Goal: Transaction & Acquisition: Obtain resource

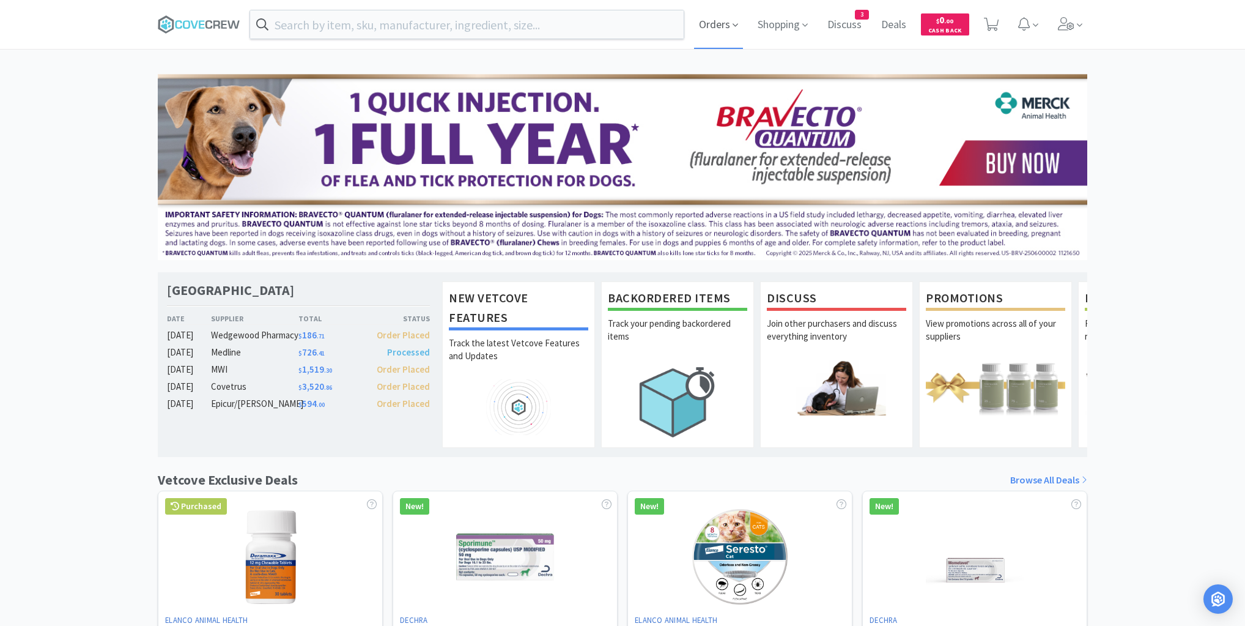
click at [720, 22] on span "Orders" at bounding box center [718, 24] width 49 height 49
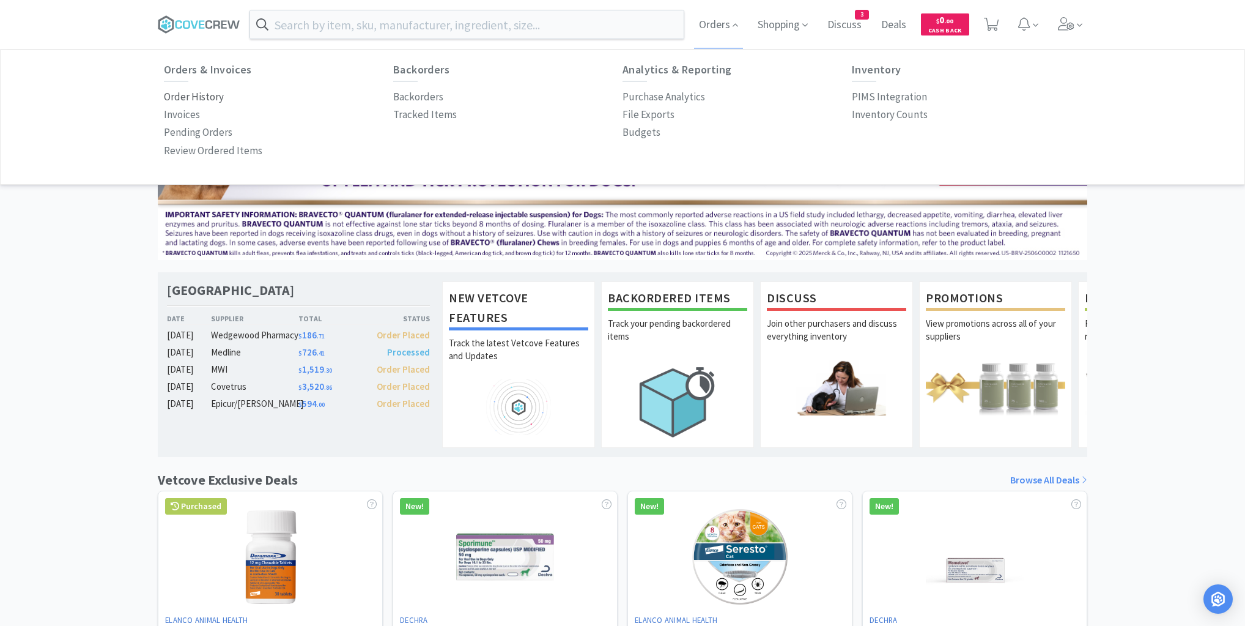
click at [200, 97] on p "Order History" at bounding box center [194, 97] width 60 height 17
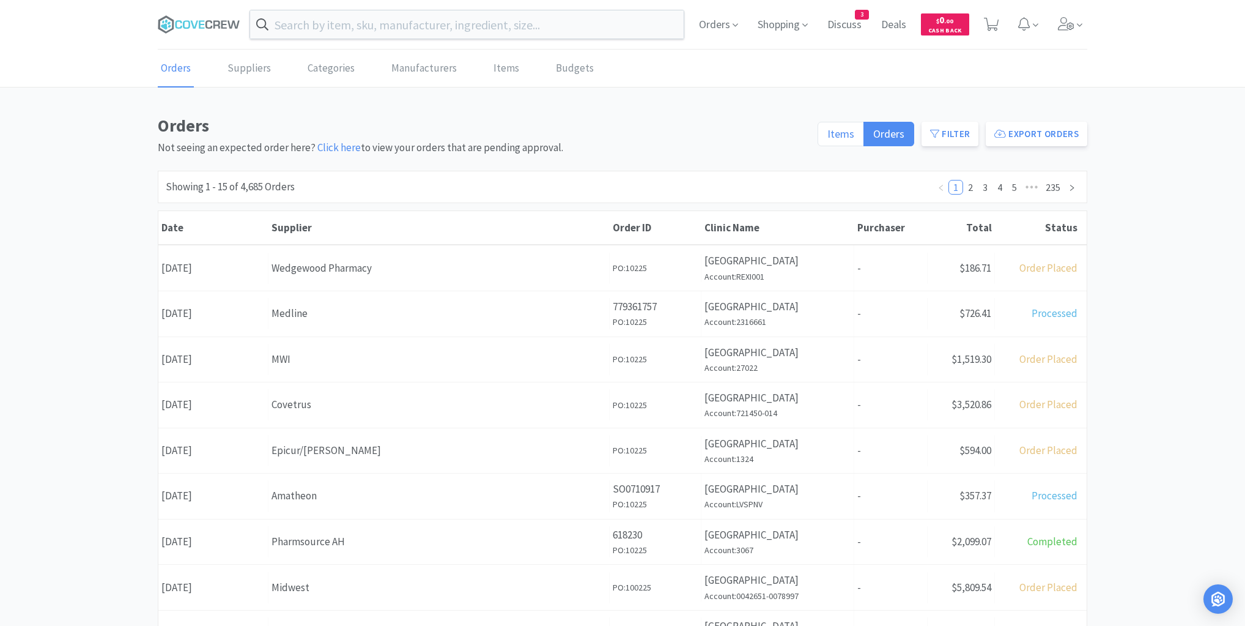
click at [846, 138] on span "Items" at bounding box center [840, 134] width 27 height 14
click at [827, 138] on input "Items" at bounding box center [827, 138] width 0 height 0
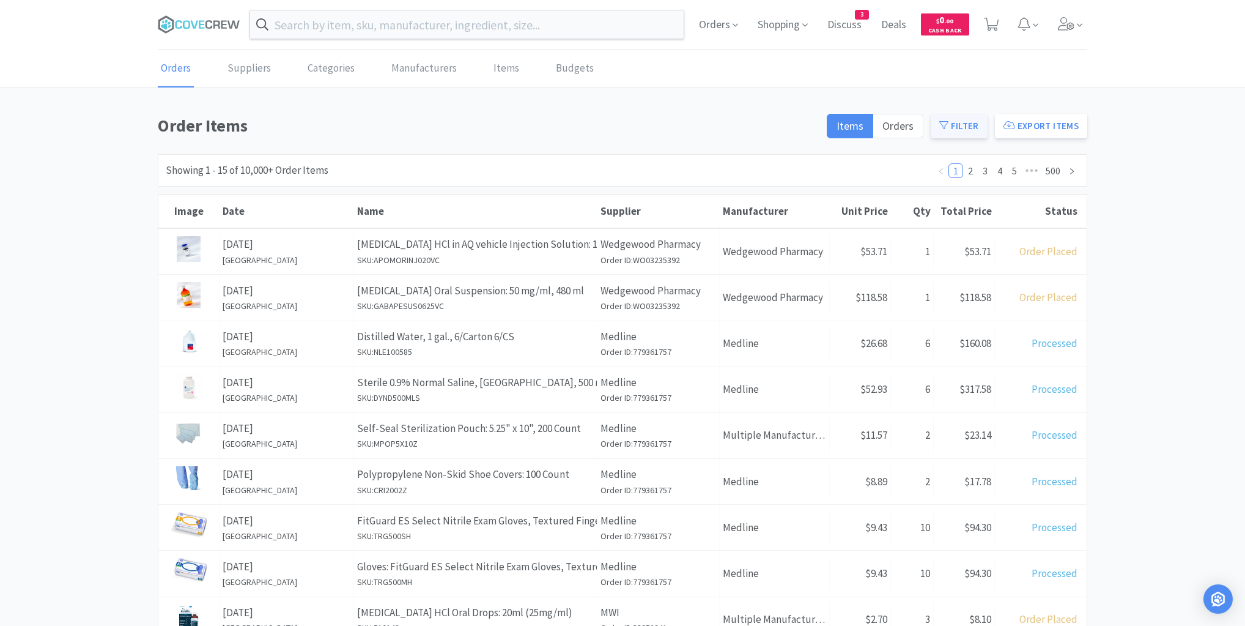
click at [959, 125] on button "Filter" at bounding box center [959, 126] width 57 height 24
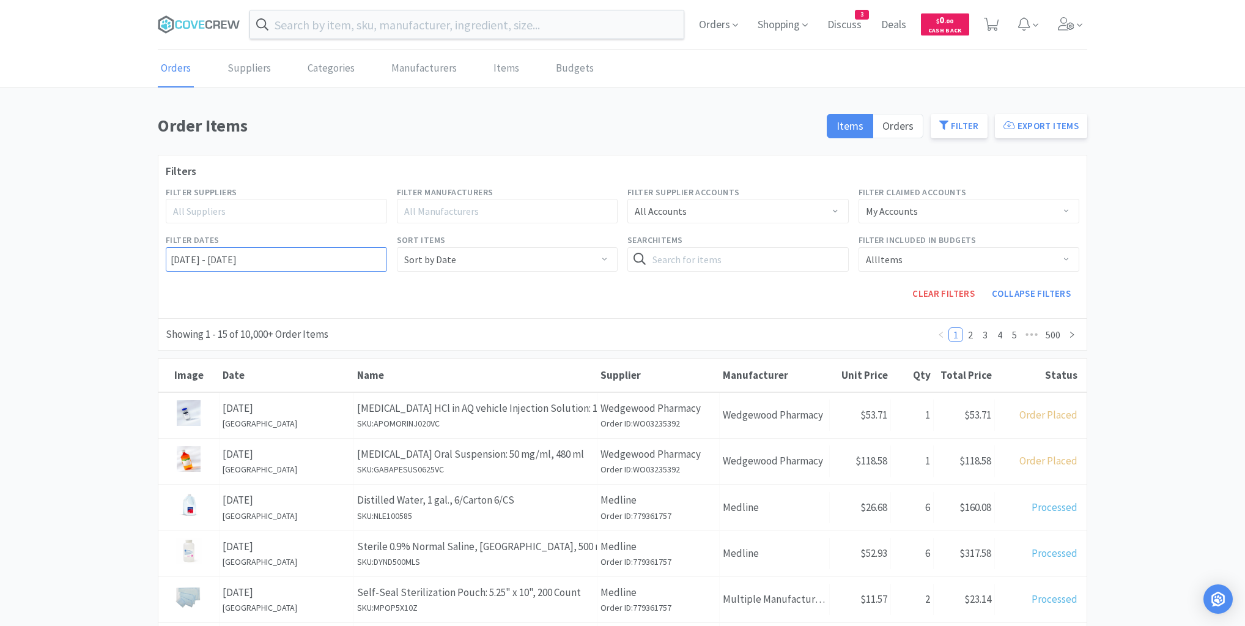
click at [168, 256] on input "[DATE] - [DATE]" at bounding box center [276, 259] width 221 height 24
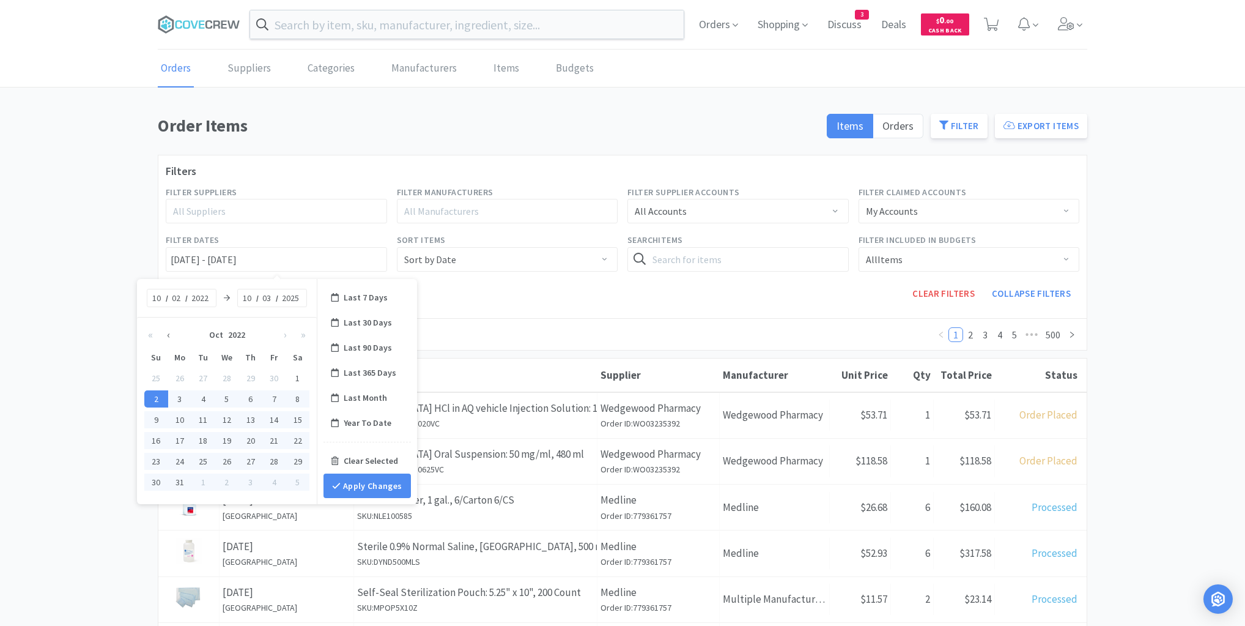
click at [172, 332] on button "‹" at bounding box center [169, 334] width 18 height 24
click at [254, 376] on div "1" at bounding box center [250, 377] width 24 height 17
type input "[DATE] - No End Date"
type input "09"
type input "01"
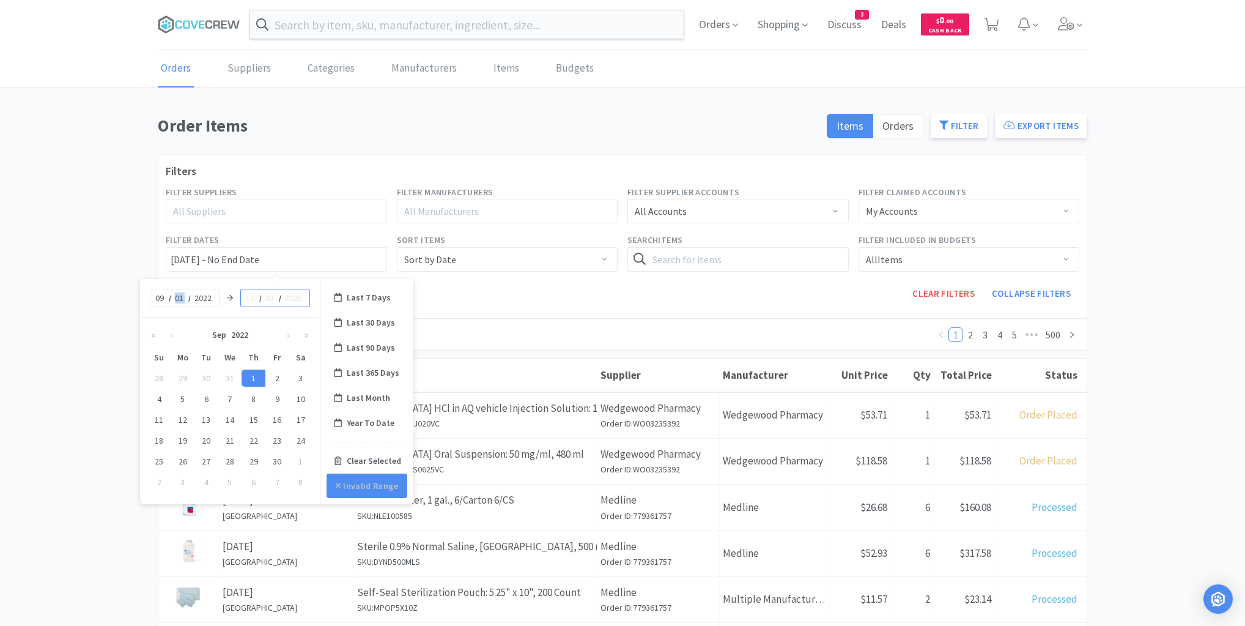
drag, startPoint x: 181, startPoint y: 293, endPoint x: 171, endPoint y: 292, distance: 10.5
click at [171, 292] on div "[DATE]" at bounding box center [185, 298] width 70 height 18
type input "4"
type input "09"
type input "2"
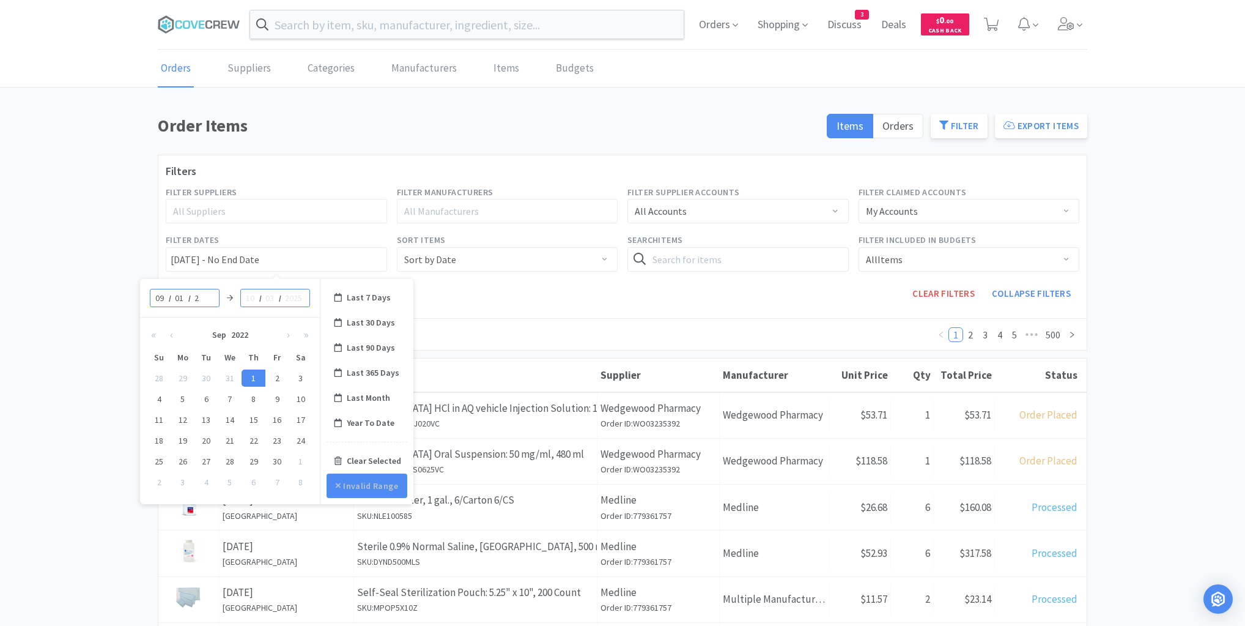
type input "09/01/0002 - No End Date"
type input "0002"
type input "29"
type input "09/29/0002 - No End Date"
type input "2025"
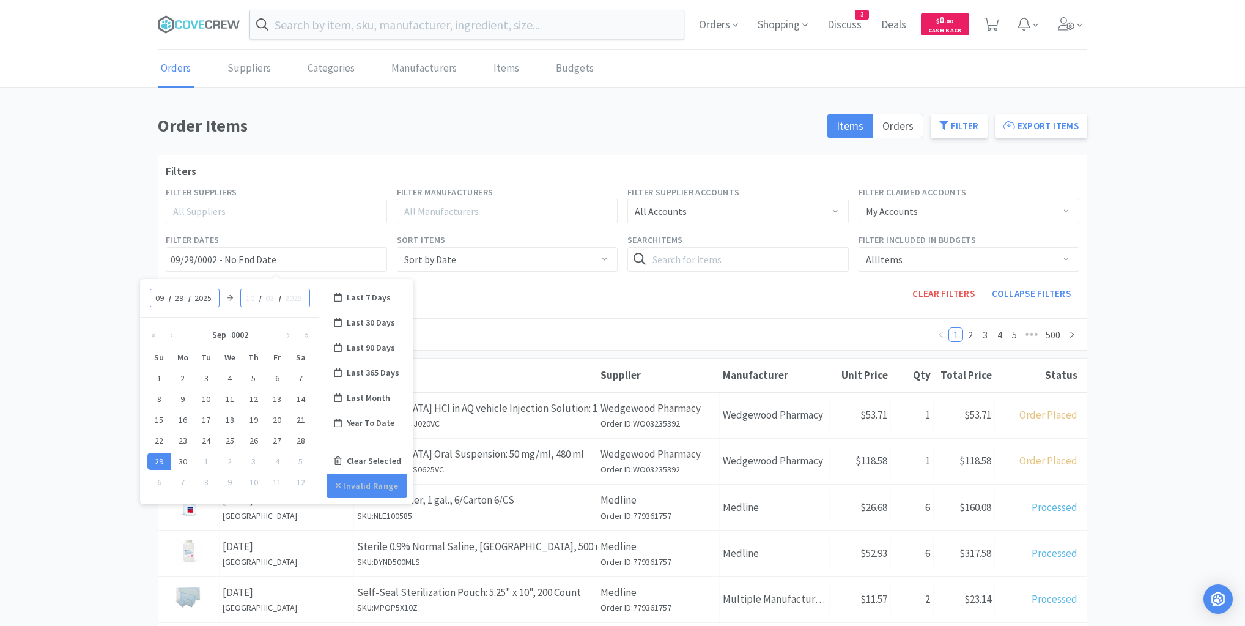
type input "[DATE] - No End Date"
type input "09"
type input "29"
type input "2025"
type input "[DATE] - [DATE]"
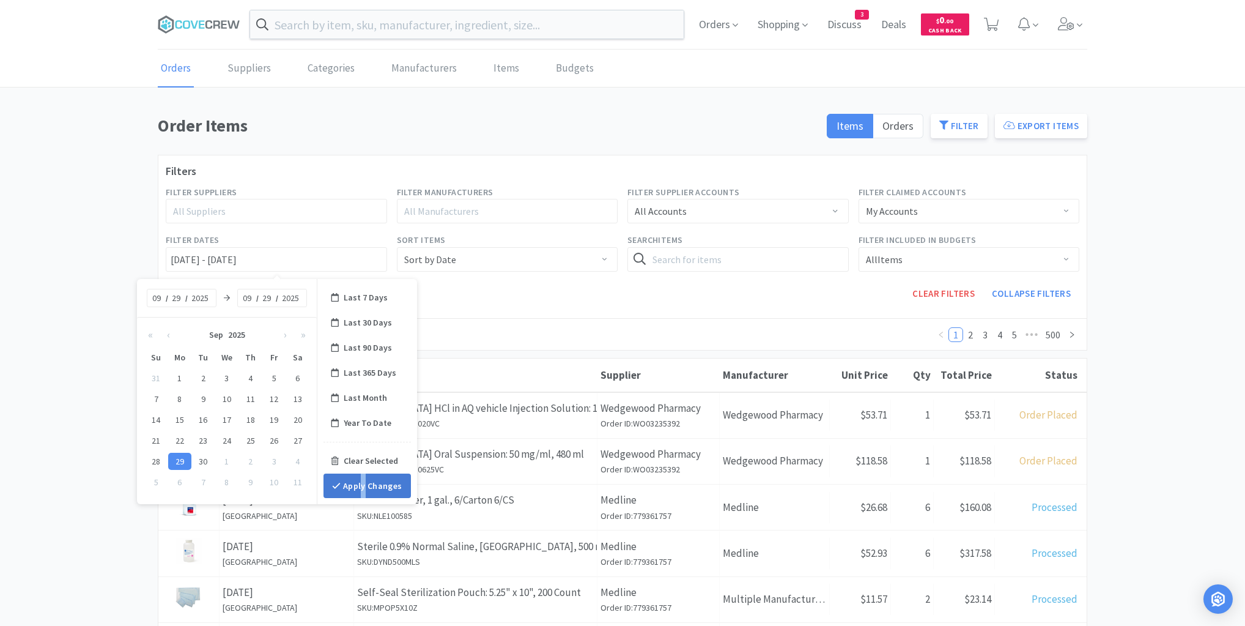
click at [363, 483] on button "Apply Changes" at bounding box center [366, 485] width 87 height 24
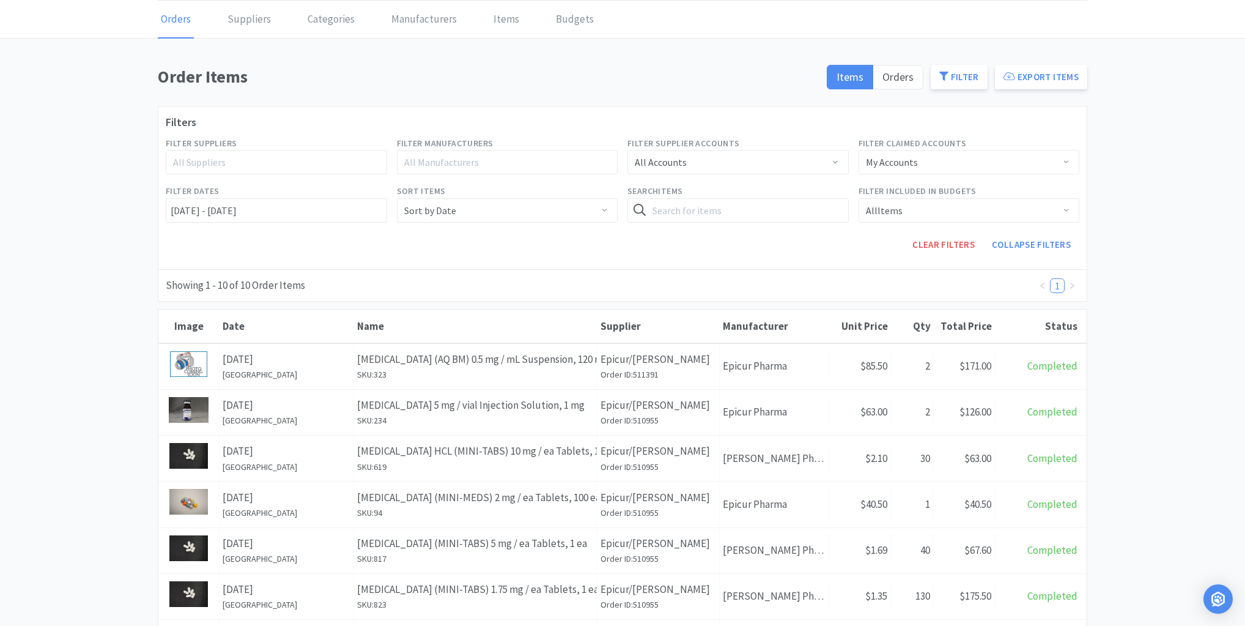
scroll to position [49, 0]
click at [1037, 72] on button "Export Items" at bounding box center [1041, 77] width 92 height 24
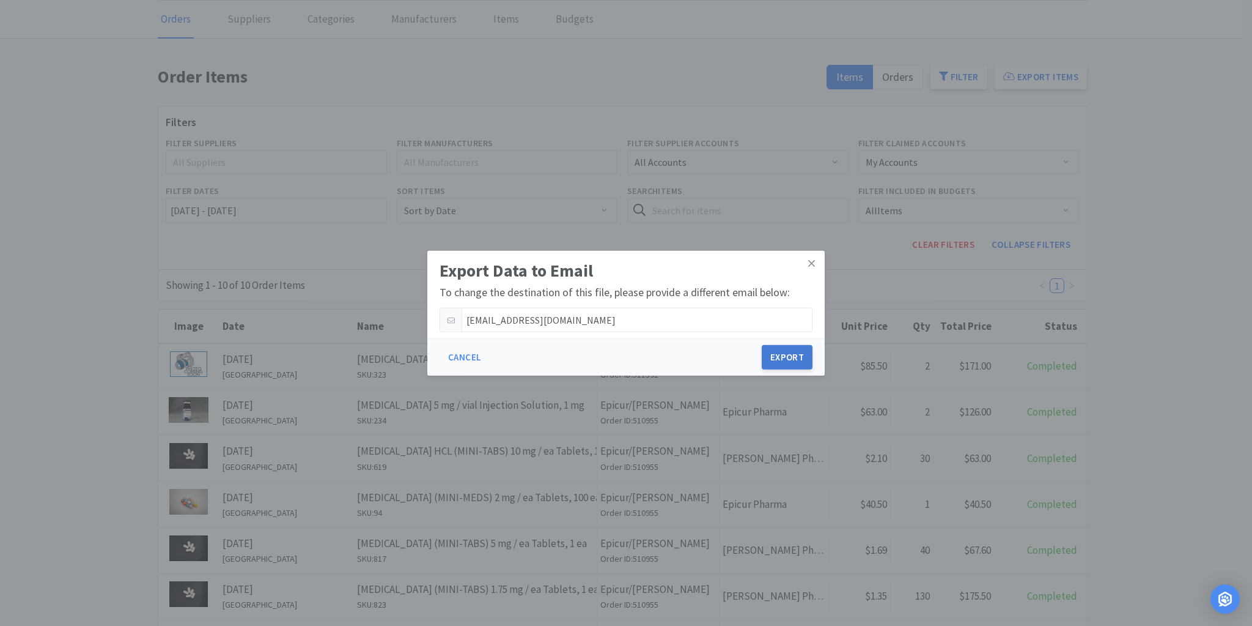
click at [795, 360] on button "Export" at bounding box center [787, 357] width 51 height 24
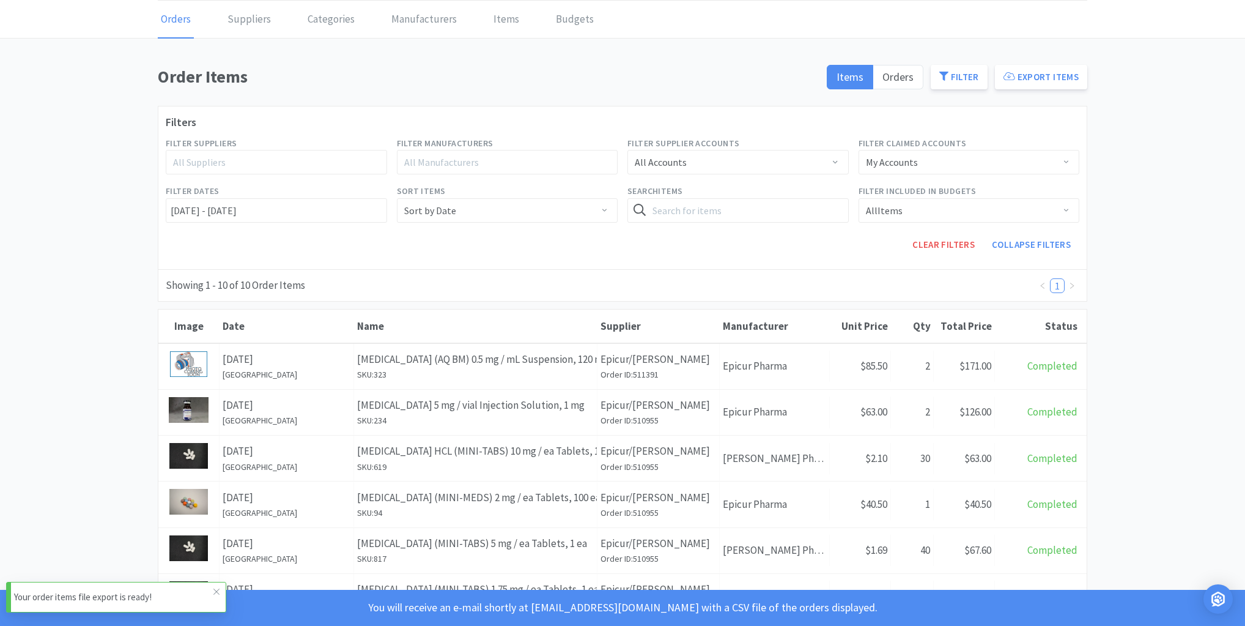
click at [142, 593] on p "Your order items file export is ready!" at bounding box center [113, 596] width 199 height 15
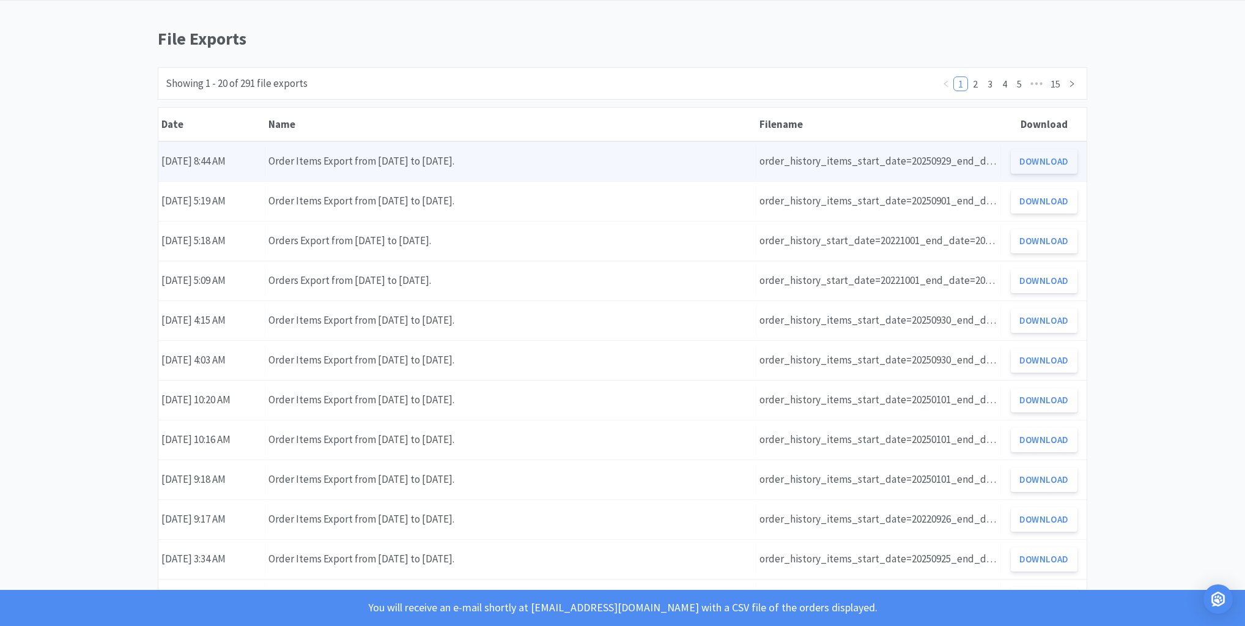
click at [1020, 166] on button "Download" at bounding box center [1044, 161] width 67 height 24
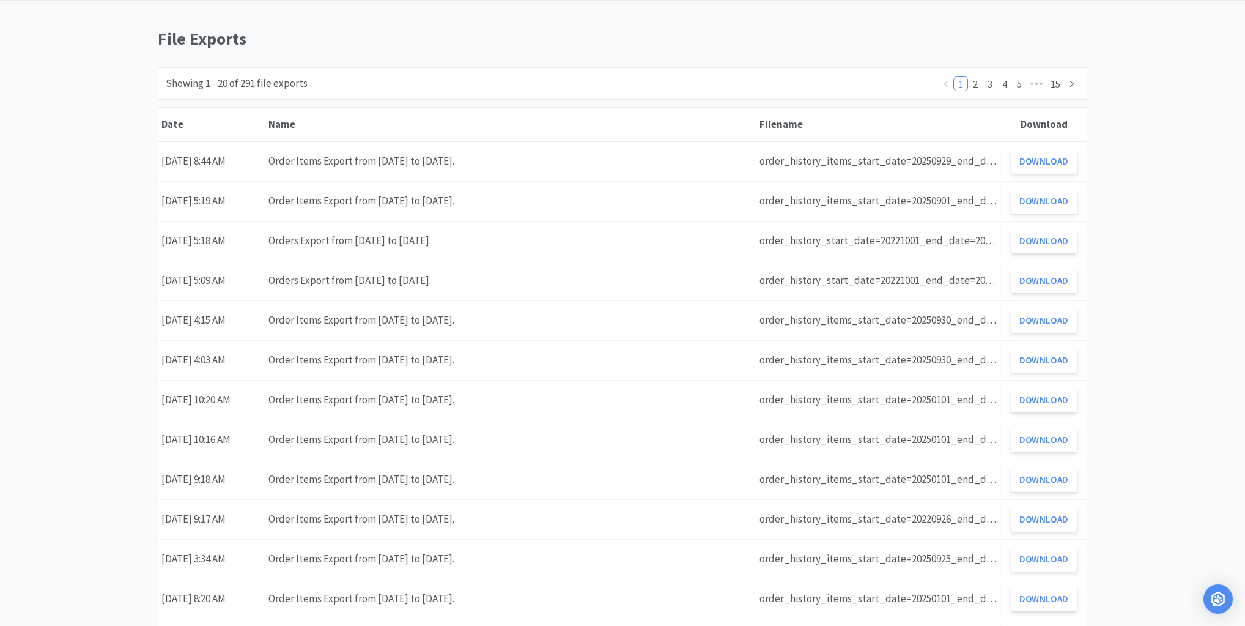
click at [51, 84] on div "Orders Shopping Discuss Discuss 3 Deals Deals $ 0 . 00 Cash Back File Exports S…" at bounding box center [622, 465] width 1245 height 1028
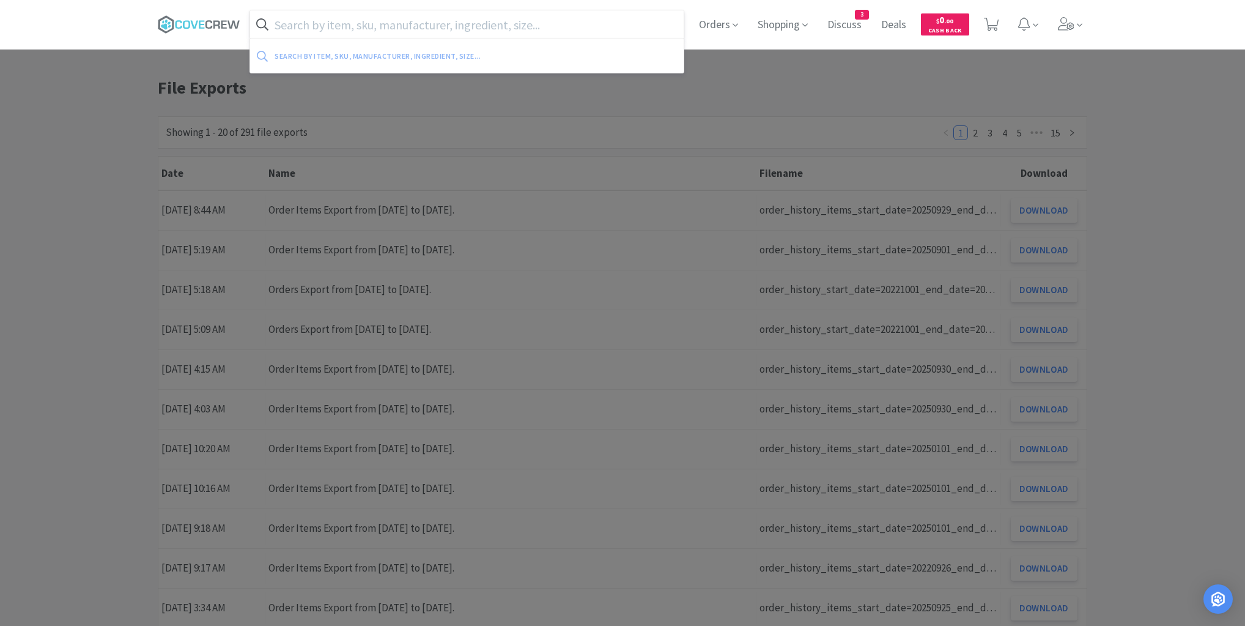
click at [479, 24] on input "text" at bounding box center [467, 24] width 434 height 28
paste input "010177"
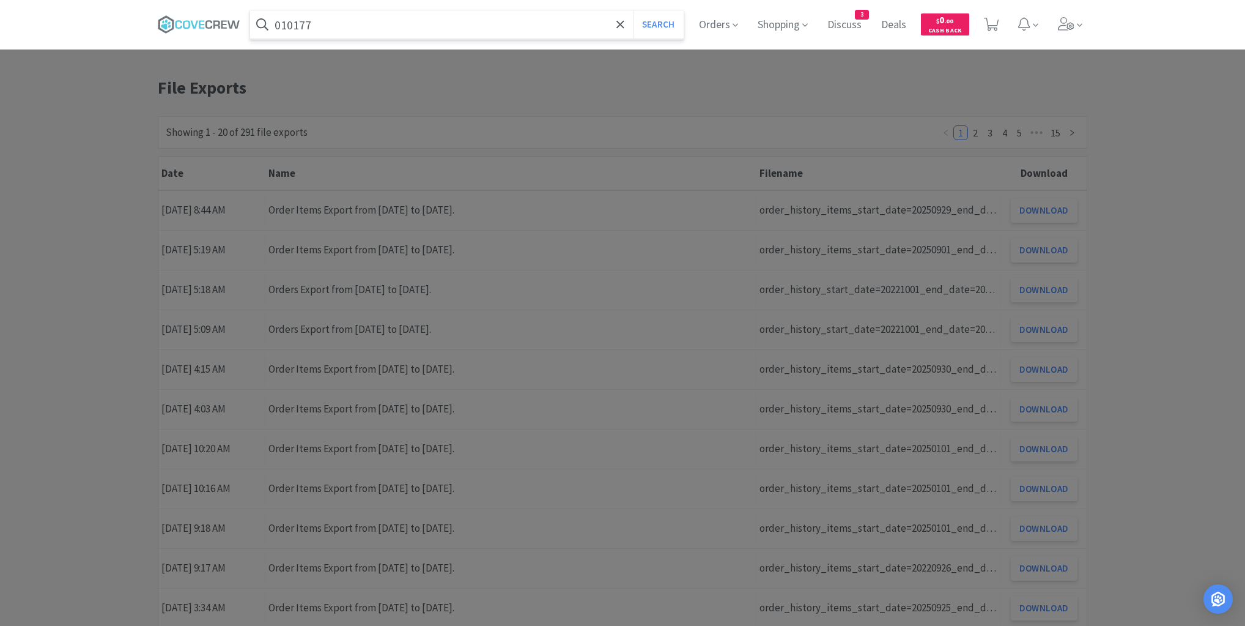
click at [633, 10] on button "Search" at bounding box center [658, 24] width 51 height 28
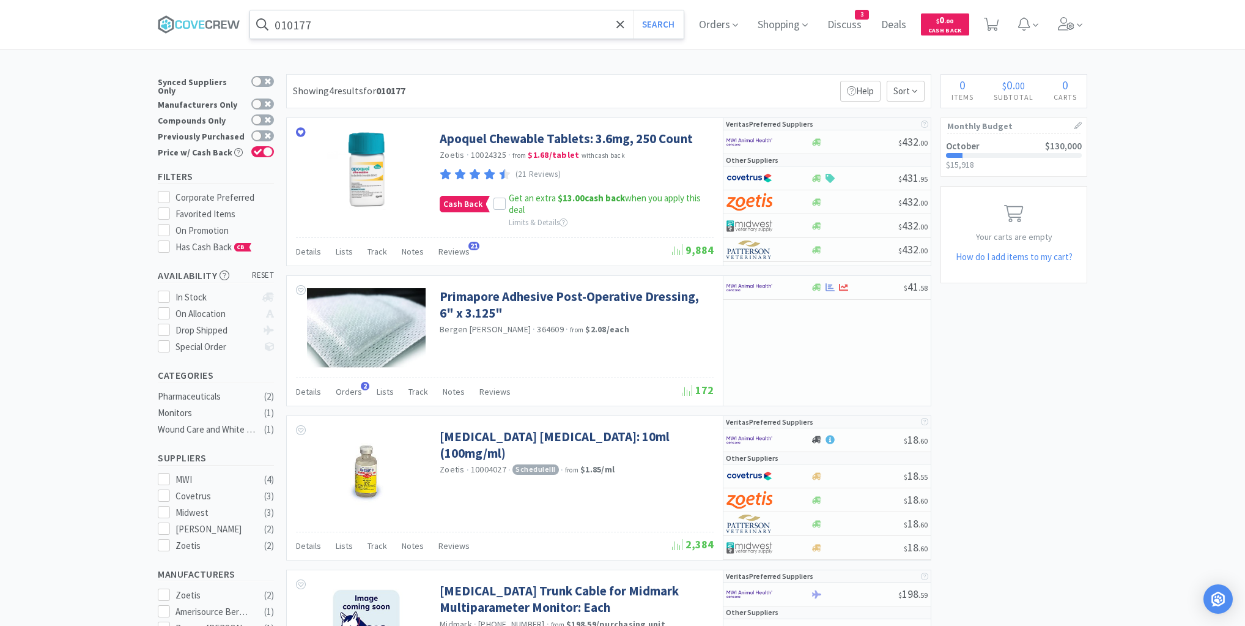
click at [594, 17] on input "010177" at bounding box center [467, 24] width 434 height 28
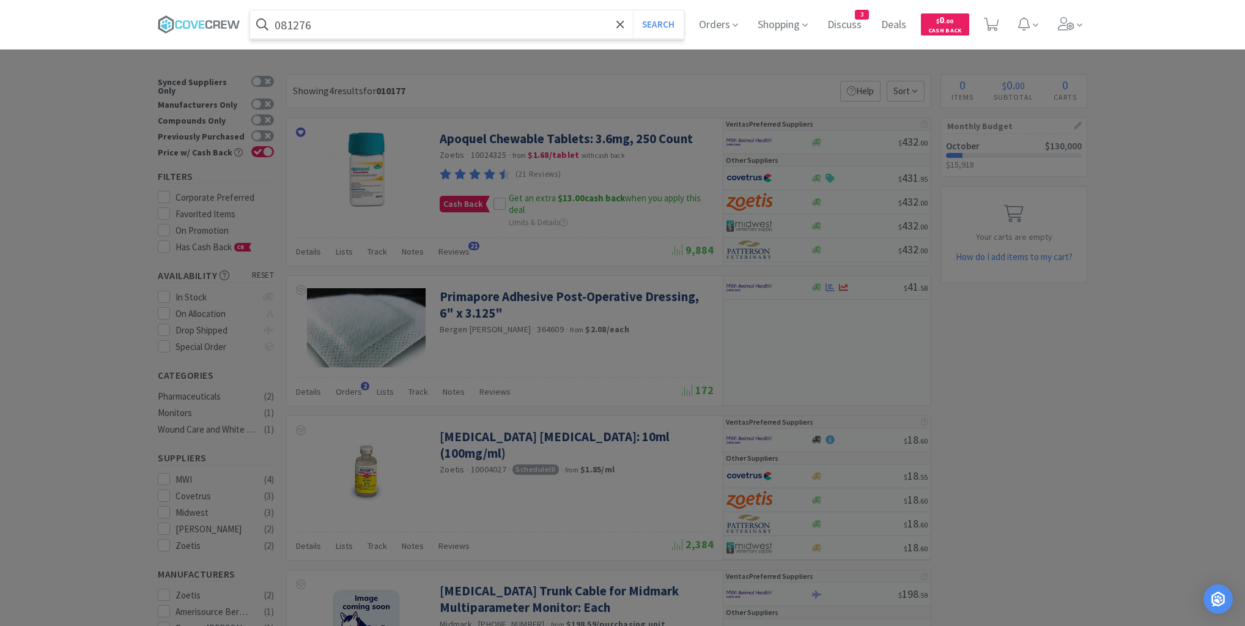
click at [633, 10] on button "Search" at bounding box center [658, 24] width 51 height 28
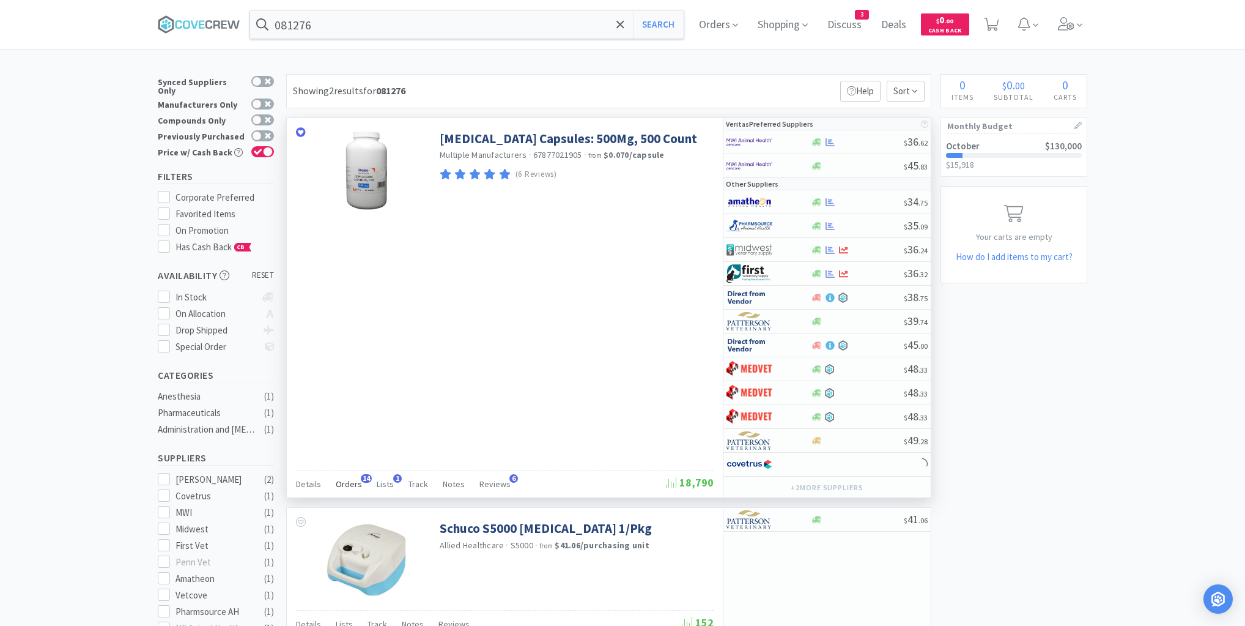
click at [352, 482] on span "Orders" at bounding box center [349, 483] width 26 height 11
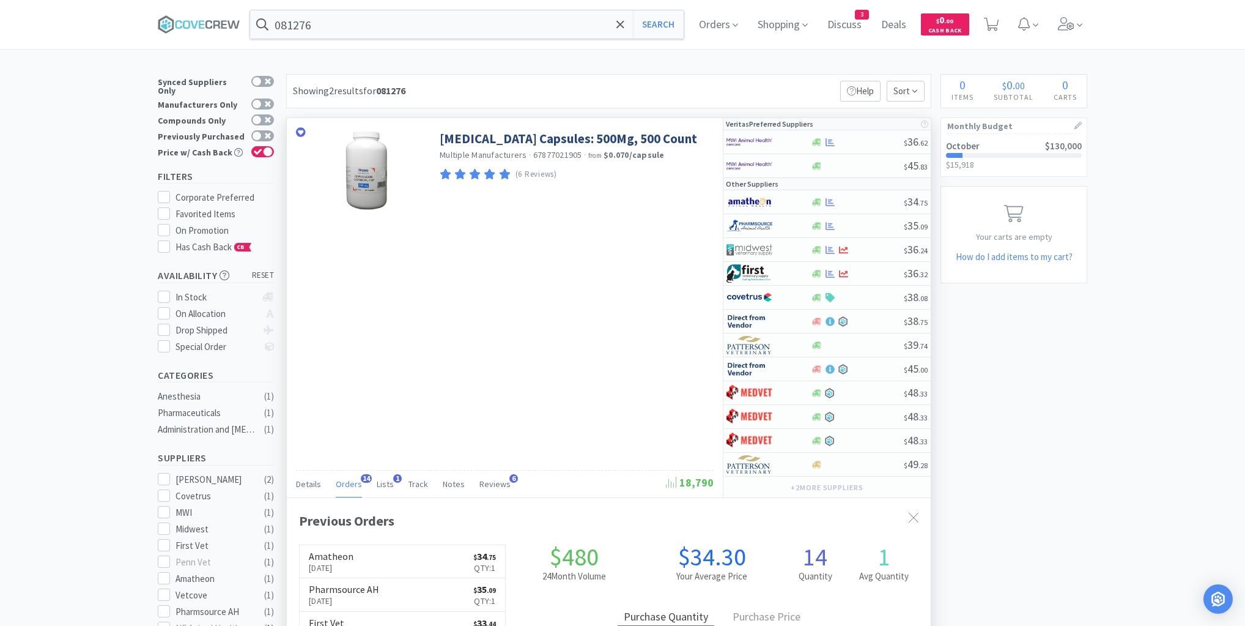
scroll to position [328, 644]
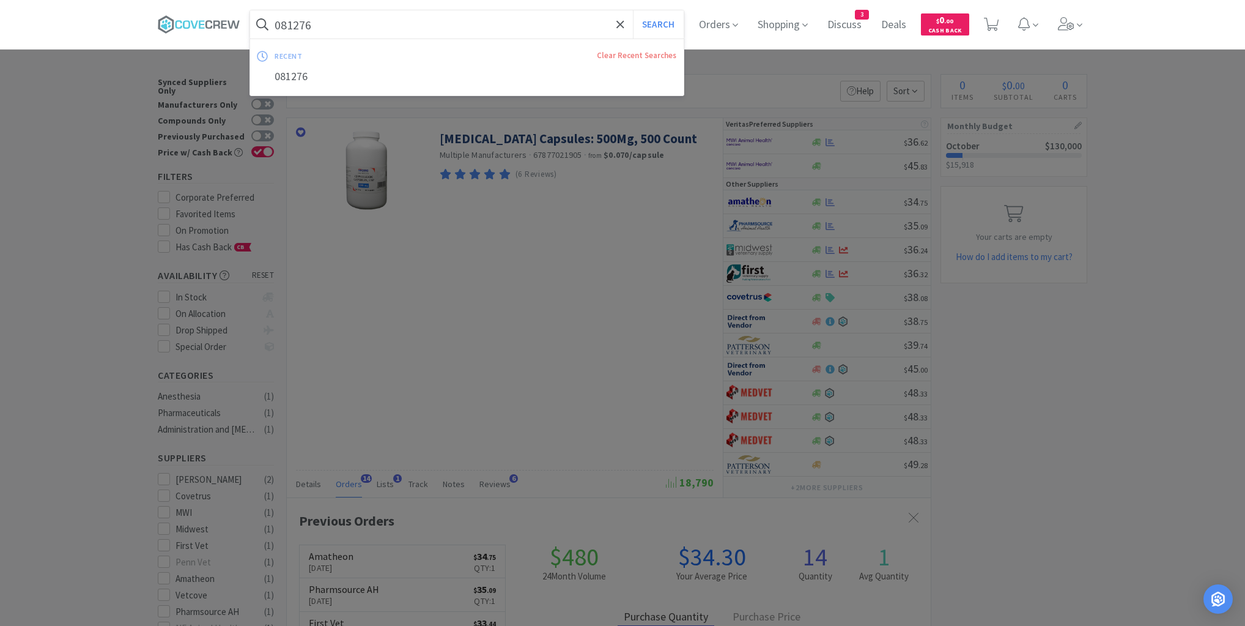
click at [431, 28] on input "081276" at bounding box center [467, 24] width 434 height 28
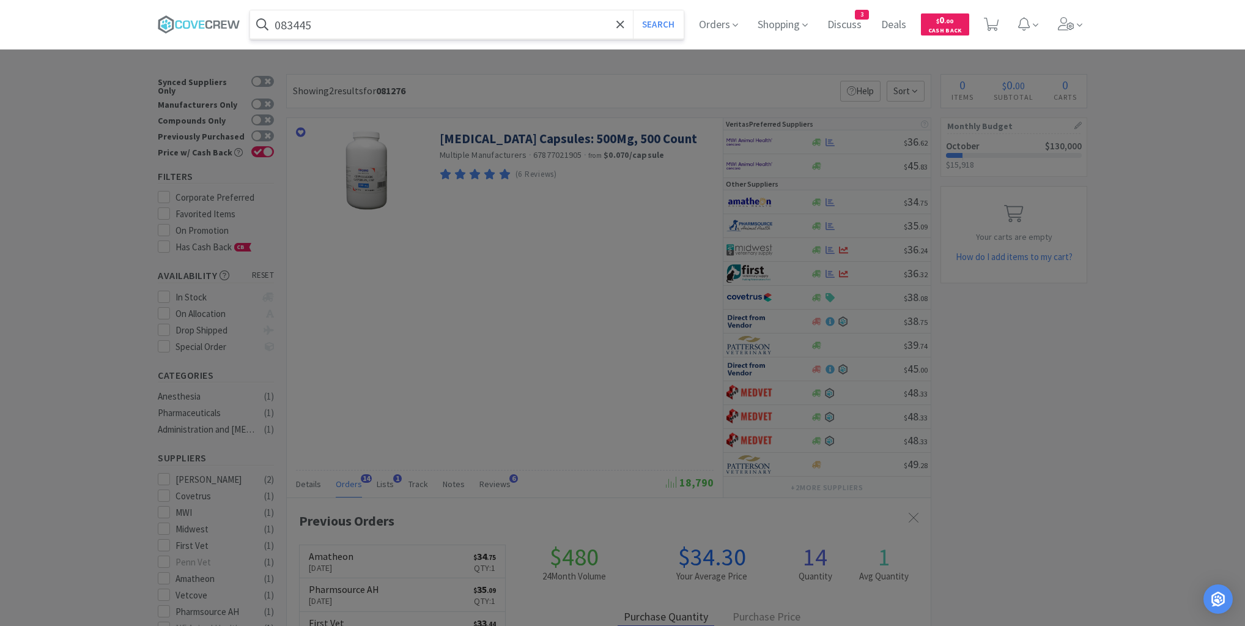
type input "083445"
click at [633, 10] on button "Search" at bounding box center [658, 24] width 51 height 28
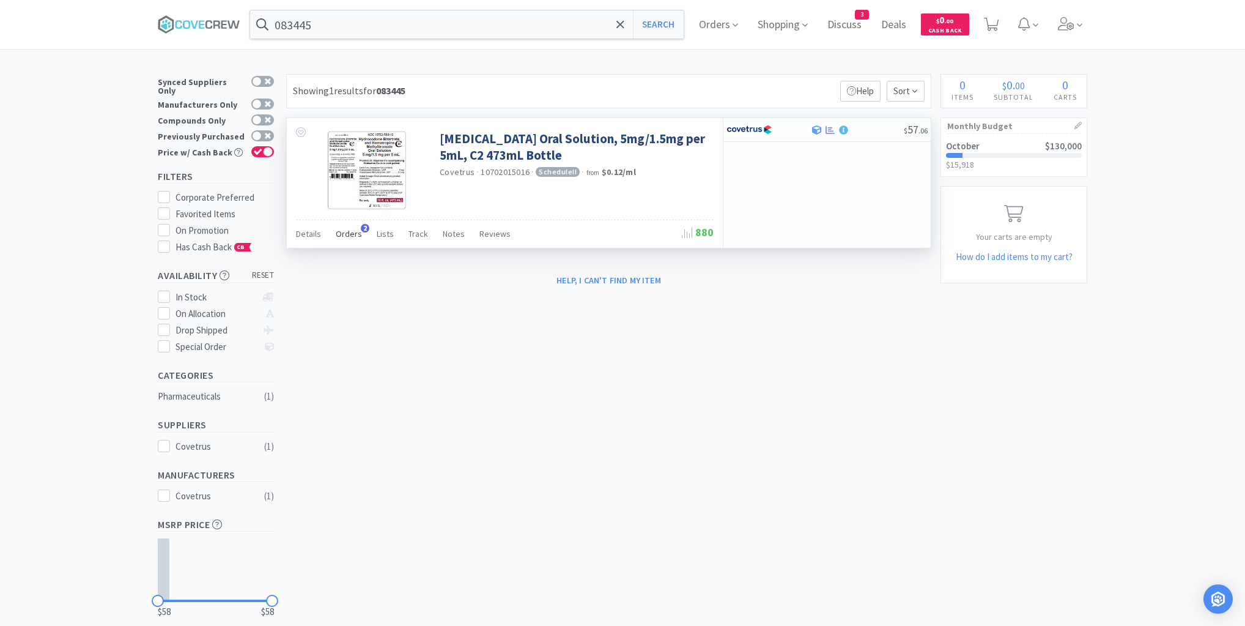
click at [351, 237] on span "Orders" at bounding box center [349, 233] width 26 height 11
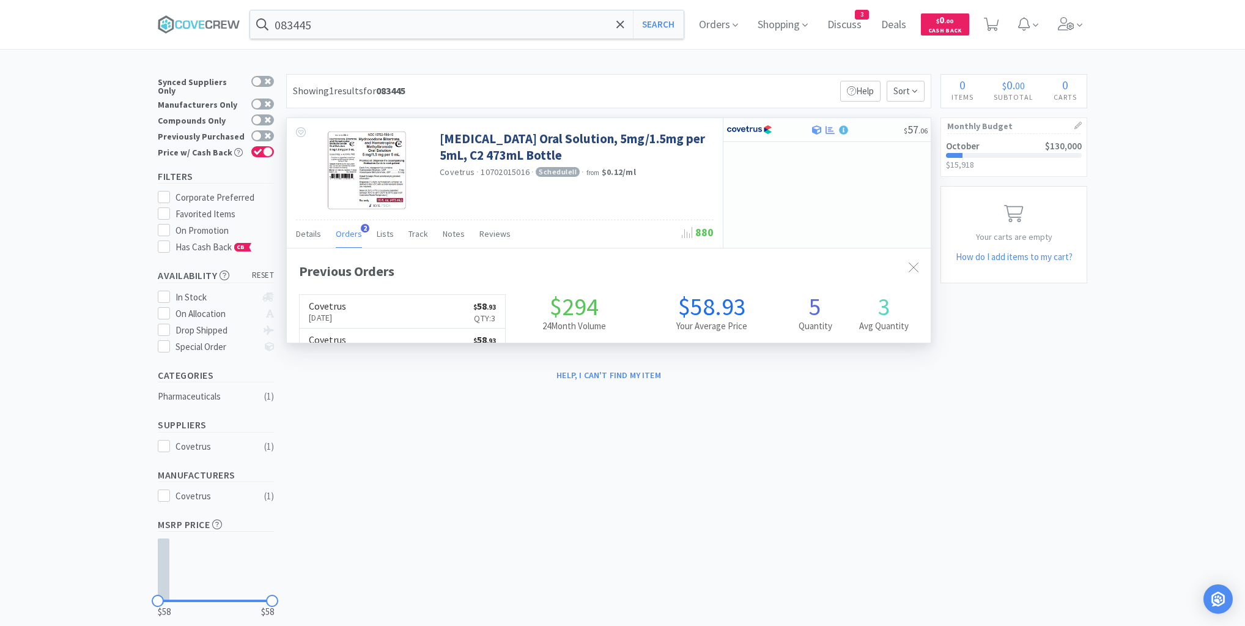
scroll to position [316, 644]
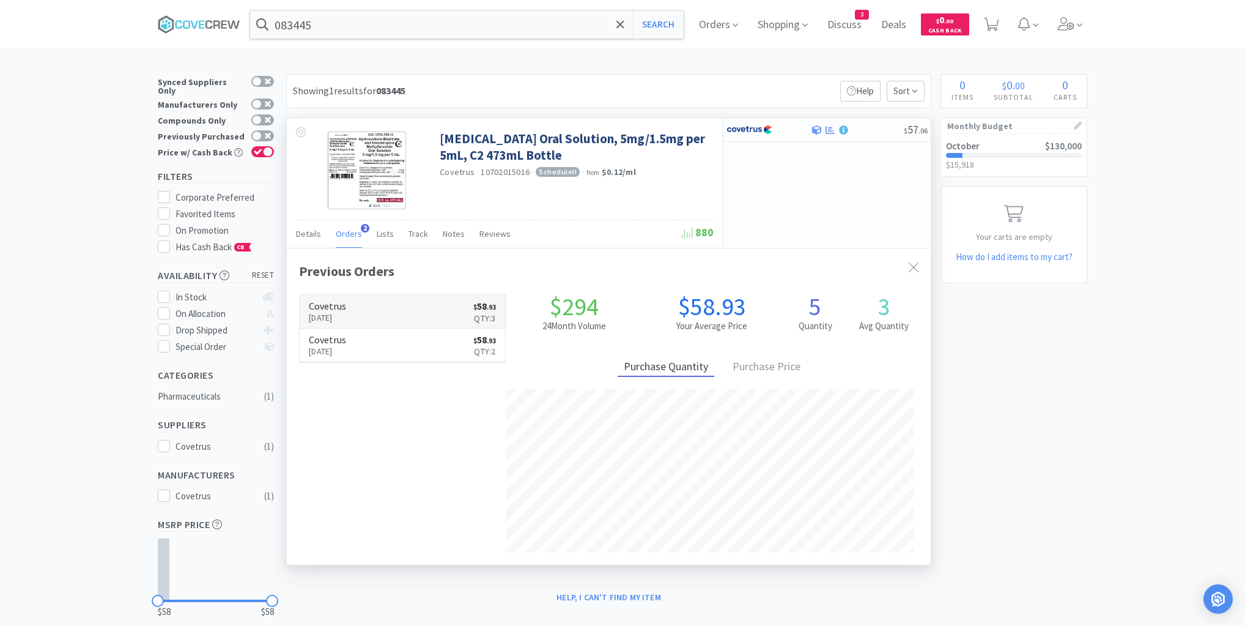
click at [411, 308] on link "Covetrus [DATE] $ 58 . 93 Qty: 3" at bounding box center [402, 312] width 205 height 34
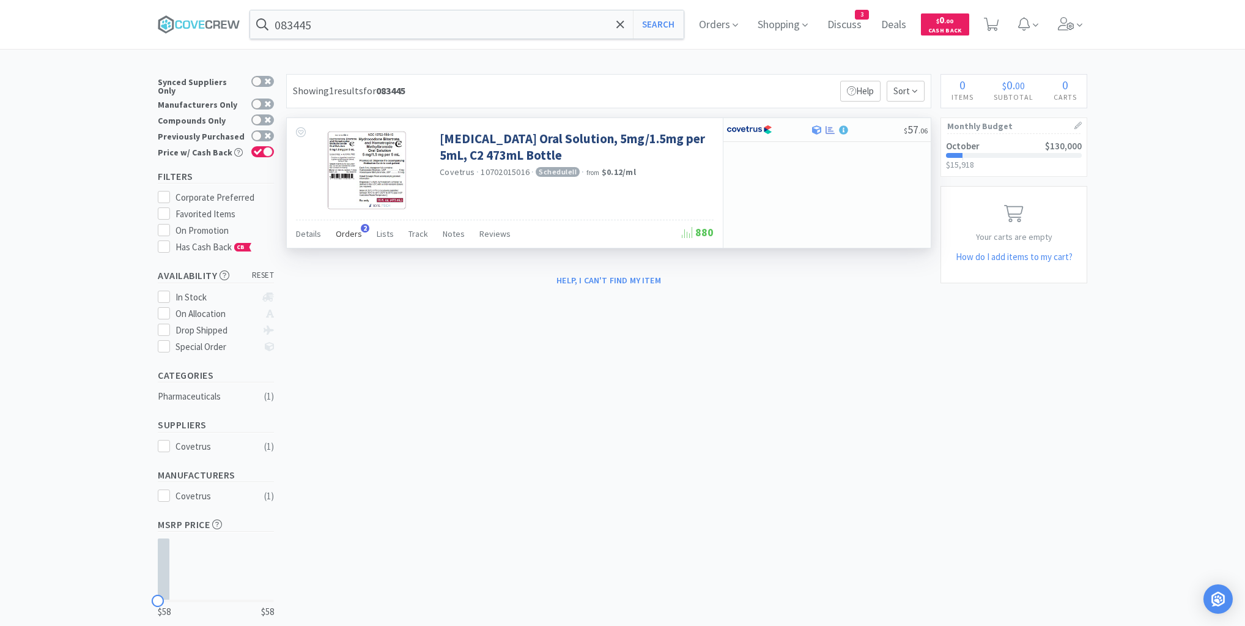
click at [352, 235] on span "Orders" at bounding box center [349, 233] width 26 height 11
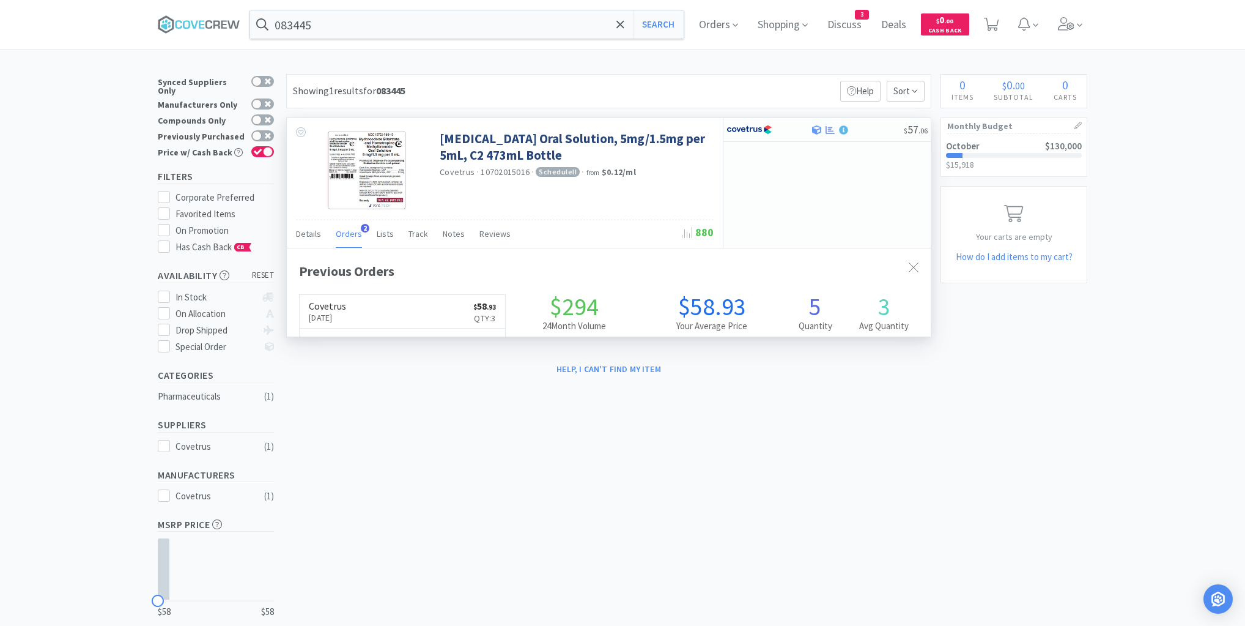
scroll to position [316, 644]
